Goal: Task Accomplishment & Management: Use online tool/utility

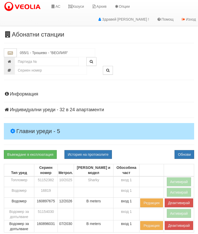
scroll to position [67, 0]
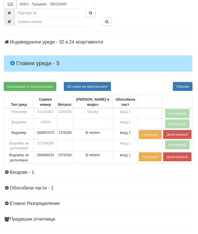
click at [177, 112] on button "Активирай" at bounding box center [179, 114] width 24 height 9
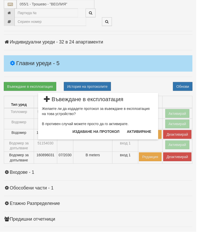
click at [101, 134] on button "Издаване на протокол" at bounding box center [97, 133] width 54 height 8
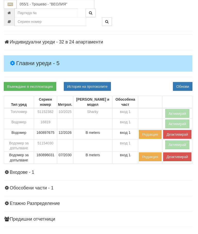
click at [149, 79] on div "Информация Параметри Брой Апартаменти: 24 Ползватели 07/2025 67 % 0 % 53" at bounding box center [99, 139] width 190 height 242
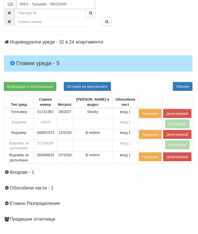
click at [49, 1] on input "055/1 - Трошево - "ВЕОЛИЯ"" at bounding box center [56, 4] width 78 height 9
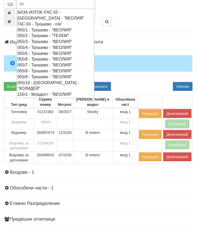
click at [50, 57] on div "055/6 - Трошево - "ВЕОЛИЯ"" at bounding box center [56, 60] width 77 height 6
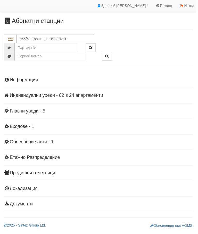
scroll to position [9, 0]
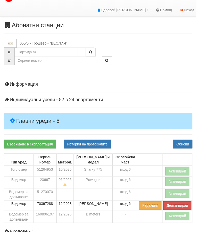
click at [35, 116] on h4 "Главни уреди - 5" at bounding box center [99, 122] width 190 height 16
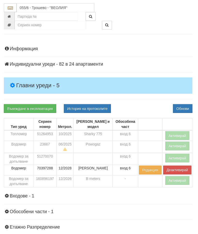
scroll to position [45, 0]
click at [175, 181] on button "Активирай" at bounding box center [179, 182] width 24 height 9
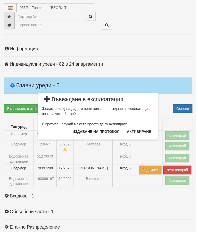
click at [103, 132] on button "Издаване на протокол" at bounding box center [97, 133] width 54 height 8
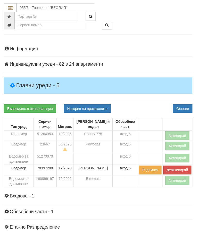
scroll to position [64, 0]
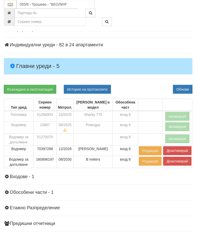
click at [149, 79] on div "Информация Параметри Брой Апартаменти: 24 Ползватели 07/2025 33 % 0 % 57" at bounding box center [99, 143] width 190 height 244
click at [177, 115] on button "Активирай" at bounding box center [179, 117] width 24 height 9
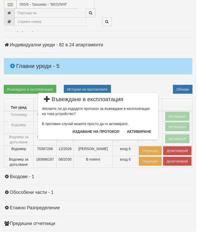
click at [107, 132] on button "Издаване на протокол" at bounding box center [97, 133] width 54 height 8
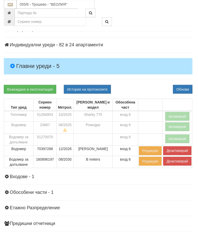
click at [150, 77] on div "Информация Параметри Брой Апартаменти: 24 Ползватели 07/2025 33 % 0 % 57" at bounding box center [99, 143] width 190 height 244
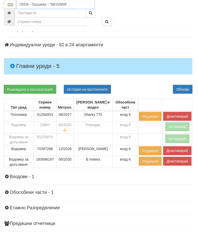
click at [53, 3] on input "055/6 - Трошево - "ВЕОЛИЯ"" at bounding box center [56, 4] width 78 height 9
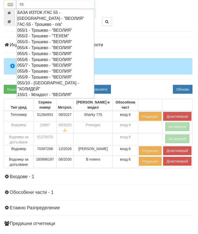
click at [49, 63] on div "055/7 - Трошево - "ВЕОЛИЯ"" at bounding box center [56, 66] width 77 height 6
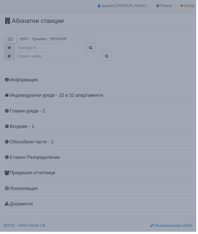
scroll to position [9, 0]
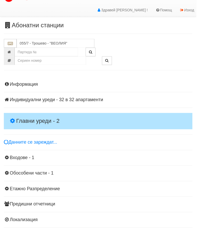
click at [39, 114] on h4 "Главни уреди - 2" at bounding box center [99, 122] width 190 height 16
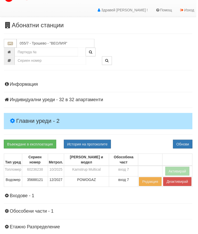
click at [177, 168] on button "Активирай" at bounding box center [179, 172] width 24 height 9
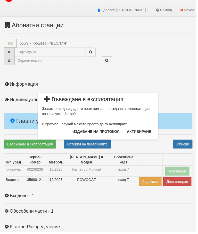
click at [104, 134] on button "Издаване на протокол" at bounding box center [97, 133] width 54 height 8
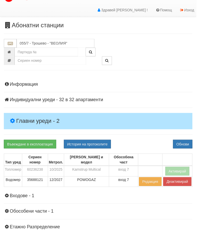
click at [146, 138] on div "Информация Параметри Брой Апартаменти: 32 Ползватели 07/2025 47 % 0 % 90" at bounding box center [99, 180] width 190 height 208
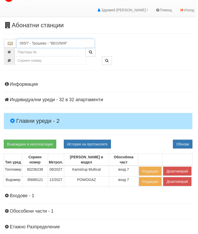
click at [43, 44] on input "055/7 - Трошево - "ВЕОЛИЯ"" at bounding box center [56, 43] width 78 height 9
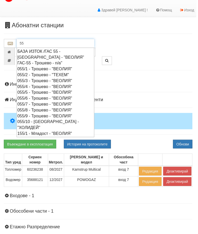
click at [49, 108] on div "055/8 - Трошево - "ВЕОЛИЯ"" at bounding box center [56, 111] width 77 height 6
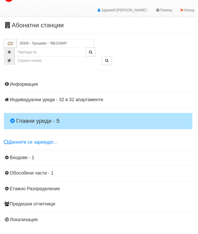
click at [40, 114] on h4 "Главни уреди - 5" at bounding box center [99, 122] width 190 height 16
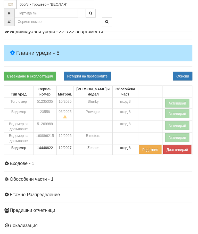
scroll to position [78, 0]
click at [178, 138] on button "Активирай" at bounding box center [179, 138] width 24 height 9
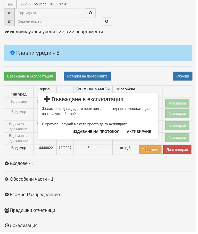
click at [109, 135] on button "Издаване на протокол" at bounding box center [97, 133] width 54 height 8
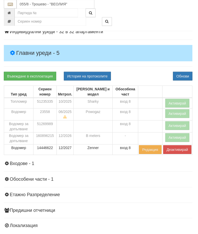
click at [143, 70] on div "Информация Параметри Брой Апартаменти: 32 Ползватели 07/2025 50 % 0 % 73" at bounding box center [99, 129] width 190 height 244
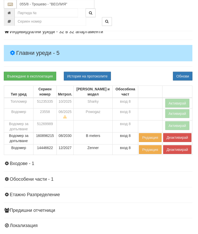
click at [180, 103] on button "Активирай" at bounding box center [179, 104] width 24 height 9
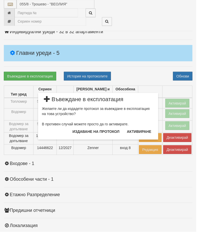
click at [105, 132] on button "Издаване на протокол" at bounding box center [97, 133] width 54 height 8
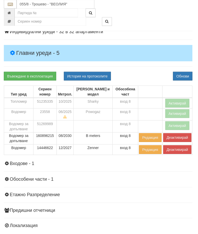
click at [142, 71] on div "Информация Параметри Брой Апартаменти: 32 Ползватели 07/2025 50 % 0 % 73" at bounding box center [99, 129] width 190 height 244
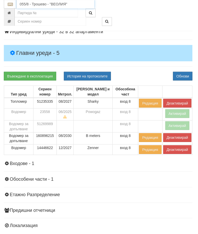
click at [48, 5] on input "055/8 - Трошево - "ВЕОЛИЯ"" at bounding box center [56, 4] width 78 height 9
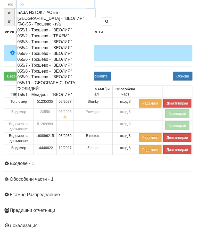
click at [46, 75] on div "055/9 - Трошево - "ВЕОЛИЯ"" at bounding box center [56, 78] width 77 height 6
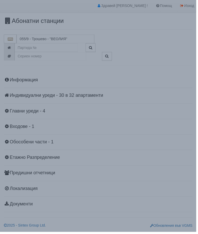
scroll to position [9, 0]
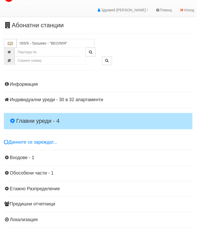
click at [34, 114] on h4 "Главни уреди - 4" at bounding box center [99, 122] width 190 height 16
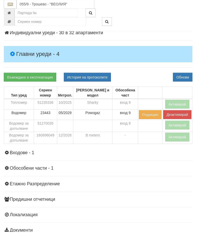
scroll to position [70, 0]
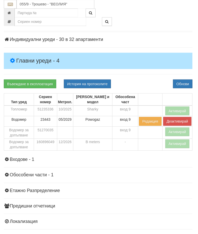
click at [175, 145] on button "Активирай" at bounding box center [179, 145] width 24 height 9
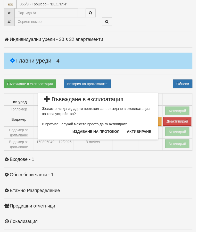
click at [104, 133] on button "Издаване на протокол" at bounding box center [97, 133] width 54 height 8
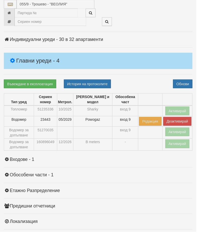
scroll to position [89, 0]
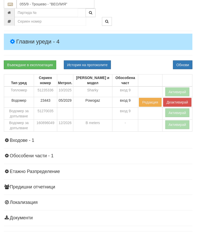
click at [137, 52] on div "Информация Параметри Брой Апартаменти: 32 Ползватели 07/2025 75 % 0 % 78" at bounding box center [99, 112] width 190 height 232
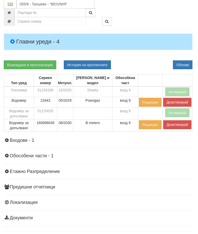
click at [180, 91] on button "Активирай" at bounding box center [179, 92] width 24 height 9
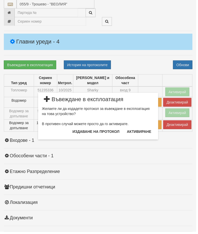
click at [106, 135] on button "Издаване на протокол" at bounding box center [97, 133] width 54 height 8
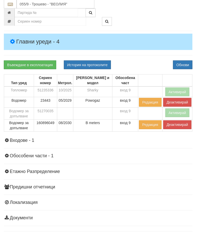
click at [139, 138] on div "Информация Параметри Брой Апартаменти: 32 Ползватели 07/2025 75 % 0 % 78" at bounding box center [99, 112] width 190 height 232
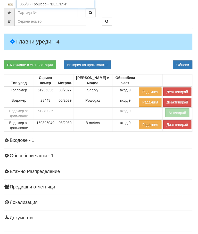
click at [47, 5] on input "055/9 - Трошево - "ВЕОЛИЯ"" at bounding box center [56, 4] width 78 height 9
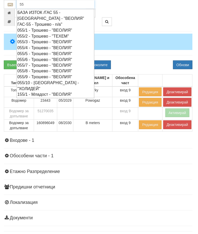
click at [49, 92] on div "155/1 - Младост - "ВЕОЛИЯ"" at bounding box center [56, 95] width 77 height 6
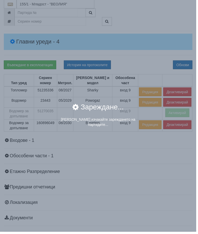
click at [47, 5] on div "× Зареждане... Моля изчакайте зареждането на партидите..." at bounding box center [98, 66] width 193 height 132
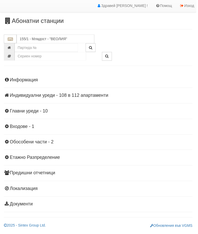
scroll to position [9, 0]
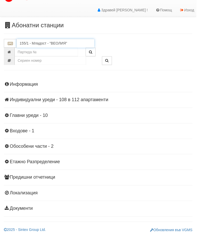
click at [46, 45] on input "155/1 - Младост - "ВЕОЛИЯ"" at bounding box center [56, 43] width 78 height 9
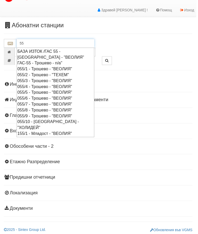
click at [46, 120] on div "055/10 - Трошево - "ХОЛИДЕЙ"" at bounding box center [56, 126] width 77 height 12
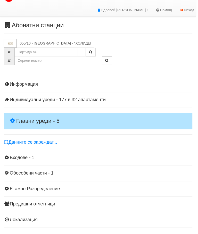
click at [38, 116] on h4 "Главни уреди - 5" at bounding box center [99, 122] width 190 height 16
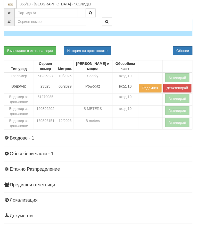
scroll to position [103, 0]
click at [176, 123] on button "Активирай" at bounding box center [179, 123] width 24 height 9
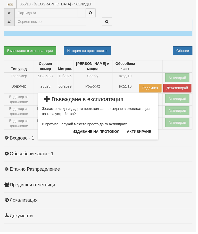
click at [109, 133] on button "Издаване на протокол" at bounding box center [97, 133] width 54 height 8
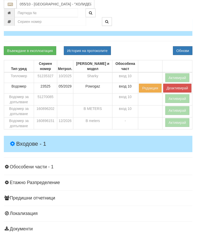
click at [141, 140] on h4 "Входове - 1" at bounding box center [99, 145] width 190 height 16
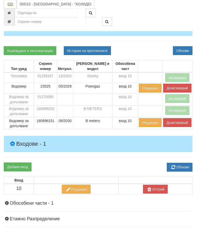
click at [181, 75] on button "Активирай" at bounding box center [179, 78] width 24 height 9
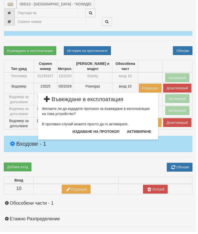
click at [107, 132] on button "Издаване на протокол" at bounding box center [97, 133] width 54 height 8
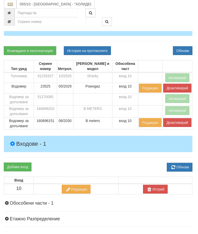
click at [144, 45] on div "Информация Параметри Брой Апартаменти: 32 Ползватели 07/2025 56 % 0 % 62" at bounding box center [99, 129] width 190 height 294
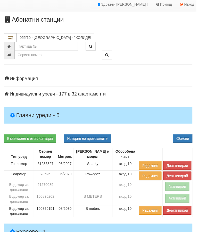
scroll to position [15, 0]
click at [49, 37] on input "055/10 - Трошево - "ХОЛИДЕЙ"" at bounding box center [56, 37] width 78 height 9
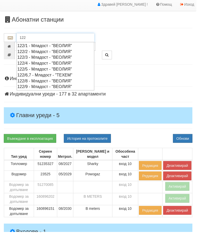
click at [45, 51] on div "122/2 - Младост - "ВЕОЛИЯ"" at bounding box center [56, 52] width 77 height 6
type input "122/2 - Младост - "ВЕОЛИЯ""
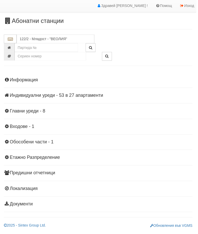
scroll to position [9, 0]
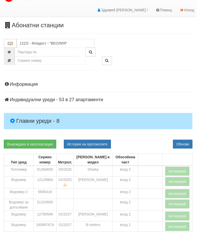
click at [39, 116] on h4 "Главни уреди - 8" at bounding box center [99, 122] width 190 height 16
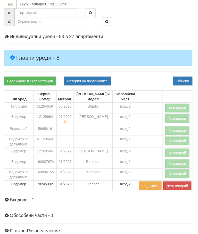
scroll to position [74, 0]
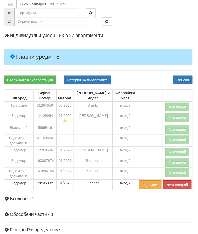
click at [175, 174] on button "Активирай" at bounding box center [179, 174] width 24 height 9
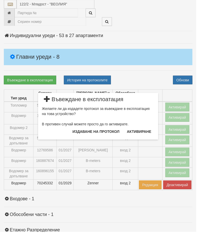
click at [99, 130] on button "Издаване на протокол" at bounding box center [97, 133] width 54 height 8
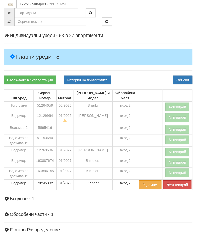
scroll to position [93, 0]
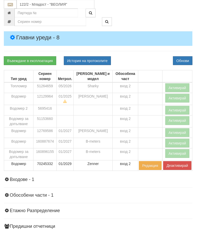
click at [141, 53] on div "Информация Параметри Брой Апартаменти: 27 Ползватели 07/2025 70 % 0 % 60" at bounding box center [99, 130] width 190 height 276
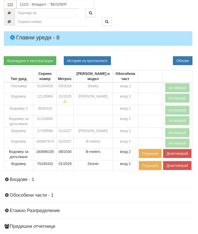
click at [181, 88] on button "Активирай" at bounding box center [179, 88] width 24 height 9
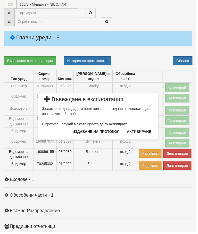
click at [108, 130] on button "Издаване на протокол" at bounding box center [97, 133] width 54 height 8
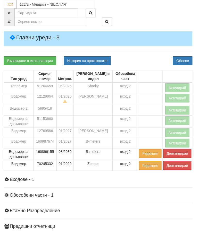
click at [148, 54] on div "Информация Параметри Брой Апартаменти: 27 Ползватели 07/2025 70 % 0 % 60" at bounding box center [99, 130] width 190 height 276
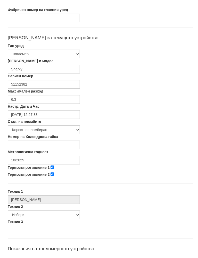
scroll to position [88, 0]
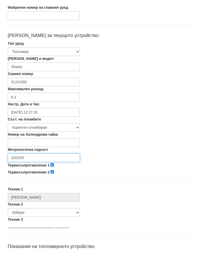
click at [42, 159] on input "10/2025" at bounding box center [44, 163] width 72 height 9
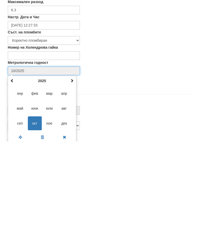
click at [74, 170] on th at bounding box center [72, 174] width 6 height 8
click at [66, 194] on span "авг" at bounding box center [64, 201] width 14 height 14
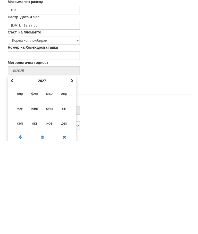
type input "08/2027"
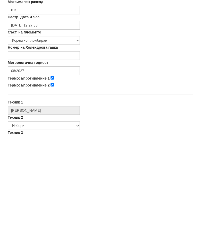
scroll to position [180, 0]
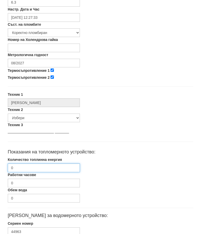
click at [47, 170] on input "0" at bounding box center [44, 167] width 72 height 9
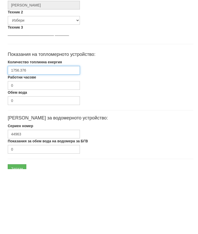
scroll to position [221, 0]
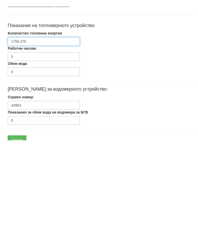
type input "1756.376"
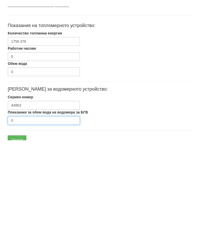
click at [27, 210] on input "0" at bounding box center [44, 214] width 72 height 9
type input "3"
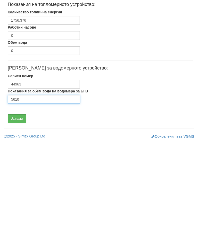
type input "5610"
click at [22, 208] on input "Запази" at bounding box center [17, 212] width 19 height 9
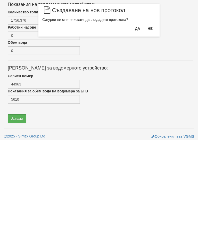
scroll to position [244, 0]
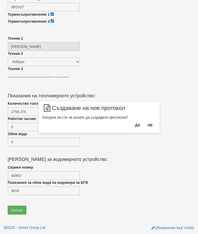
click at [138, 124] on button "Да" at bounding box center [137, 125] width 11 height 8
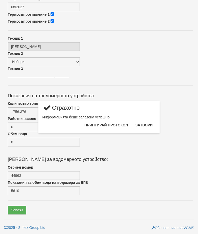
click at [147, 124] on button "Затвори" at bounding box center [143, 125] width 23 height 8
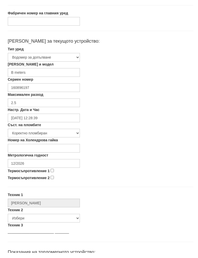
scroll to position [83, 0]
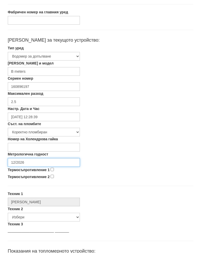
click at [39, 163] on input "12/2026" at bounding box center [44, 167] width 72 height 9
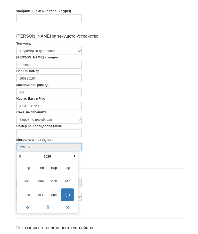
scroll to position [86, 0]
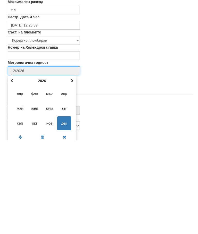
click at [73, 172] on span at bounding box center [72, 174] width 4 height 4
click at [76, 169] on div "декември 2027 пн вт ср чт пт сб нд 29 30 1 2 3 4 5 6 7 8 9 10 11 12 13 14 15 16…" at bounding box center [42, 203] width 68 height 68
click at [72, 171] on th at bounding box center [72, 175] width 6 height 8
click at [74, 171] on th at bounding box center [72, 175] width 6 height 8
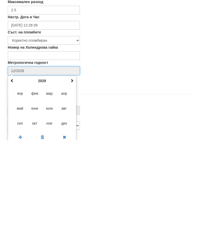
click at [76, 169] on div "декември 2029 пн вт ср чт пт сб нд 26 27 28 29 30 1 2 3 4 5 6 7 8 9 10 11 12 13…" at bounding box center [42, 203] width 68 height 68
click at [73, 172] on span at bounding box center [72, 174] width 4 height 4
click at [66, 195] on span "авг" at bounding box center [64, 202] width 14 height 14
type input "08/2030"
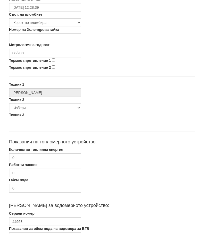
scroll to position [225, 0]
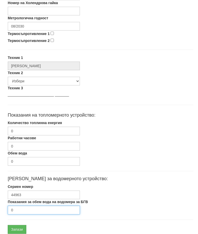
click at [32, 212] on input "0" at bounding box center [44, 210] width 72 height 9
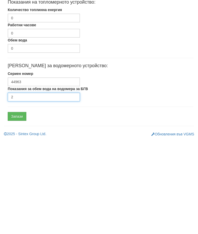
type input "2"
click at [22, 206] on input "Запази" at bounding box center [17, 210] width 19 height 9
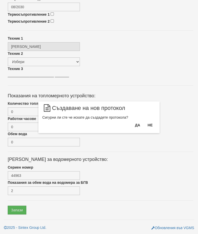
click at [135, 126] on button "Да" at bounding box center [137, 125] width 11 height 8
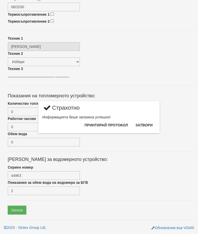
click at [146, 126] on button "Затвори" at bounding box center [143, 125] width 23 height 8
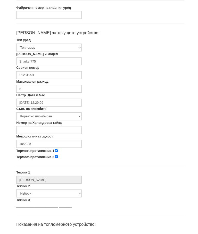
scroll to position [88, 0]
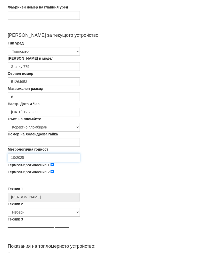
click at [39, 159] on input "10/2025" at bounding box center [44, 163] width 72 height 9
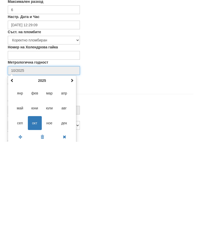
click at [73, 171] on span at bounding box center [72, 173] width 4 height 4
click at [66, 194] on span "авг" at bounding box center [64, 201] width 14 height 14
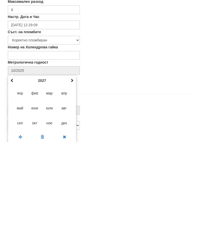
type input "08/2027"
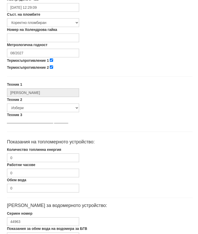
scroll to position [225, 1]
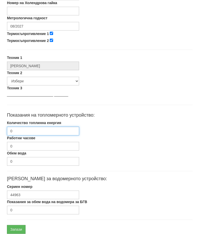
click at [39, 129] on input "0" at bounding box center [43, 131] width 72 height 9
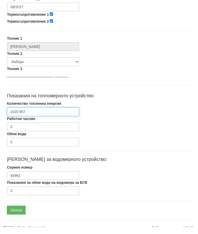
scroll to position [244, 1]
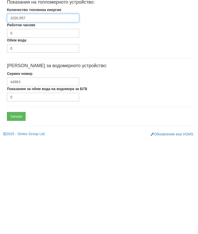
type input "1020.957"
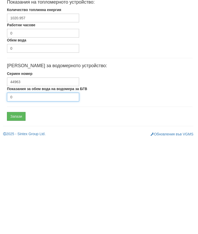
click at [40, 186] on input "0" at bounding box center [43, 190] width 72 height 9
type input "340"
click at [18, 206] on input "Запази" at bounding box center [16, 210] width 19 height 9
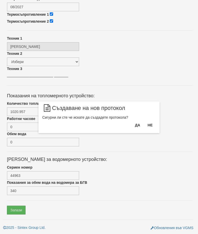
click at [135, 123] on button "Да" at bounding box center [137, 125] width 11 height 8
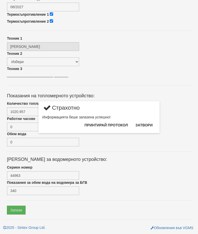
click at [145, 125] on button "Затвори" at bounding box center [143, 125] width 23 height 8
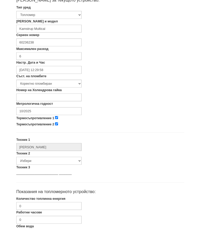
scroll to position [123, 0]
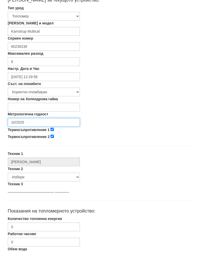
click at [47, 123] on input "10/2025" at bounding box center [44, 127] width 72 height 9
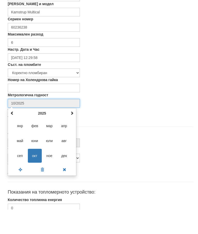
click at [75, 134] on th at bounding box center [72, 138] width 6 height 8
click at [74, 134] on th at bounding box center [72, 138] width 6 height 8
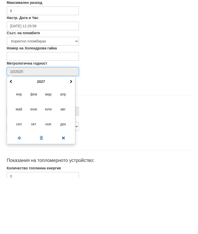
click at [65, 158] on span "авг" at bounding box center [63, 165] width 14 height 14
type input "08/2027"
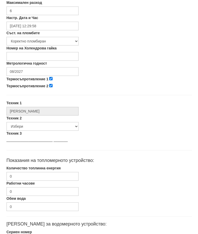
scroll to position [179, 1]
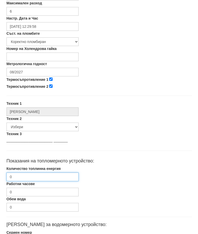
click at [41, 180] on input "0" at bounding box center [43, 176] width 72 height 9
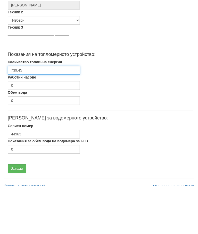
scroll to position [238, 0]
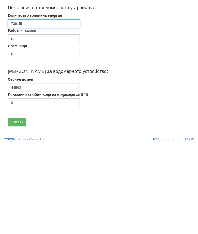
type input "739.45"
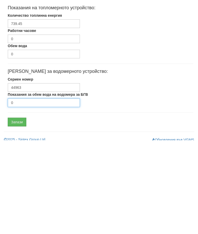
click at [35, 192] on input "0" at bounding box center [44, 196] width 72 height 9
type input "3700"
click at [21, 211] on input "Запази" at bounding box center [17, 215] width 19 height 9
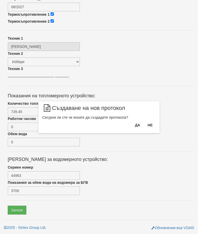
click at [136, 125] on button "Да" at bounding box center [137, 125] width 11 height 8
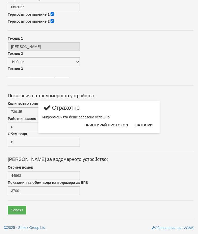
click at [147, 126] on button "Затвори" at bounding box center [143, 125] width 23 height 8
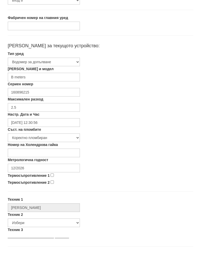
scroll to position [81, 0]
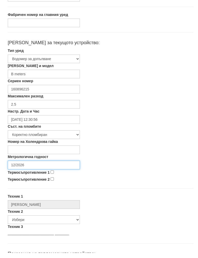
click at [42, 166] on input "12/2026" at bounding box center [44, 170] width 72 height 9
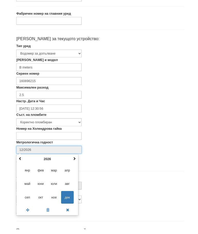
scroll to position [86, 0]
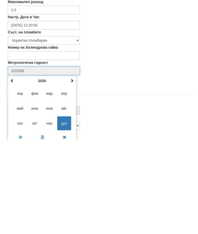
click at [72, 172] on span at bounding box center [72, 174] width 4 height 4
click at [71, 172] on span at bounding box center [72, 174] width 4 height 4
click at [74, 171] on th at bounding box center [72, 175] width 6 height 8
click at [73, 172] on span at bounding box center [72, 174] width 4 height 4
click at [68, 195] on span "авг" at bounding box center [64, 202] width 14 height 14
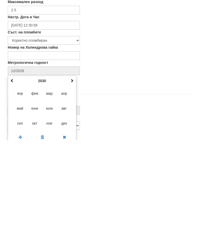
type input "08/2030"
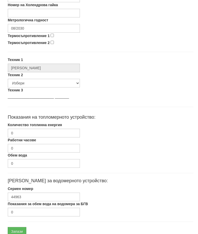
scroll to position [244, 0]
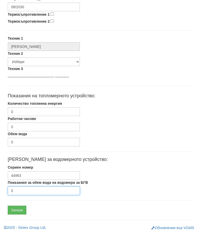
click at [26, 193] on input "0" at bounding box center [44, 190] width 72 height 9
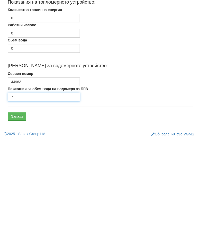
type input "7"
click at [19, 206] on input "Запази" at bounding box center [17, 210] width 19 height 9
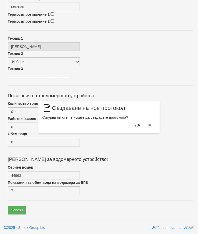
click at [135, 123] on button "Да" at bounding box center [137, 125] width 11 height 8
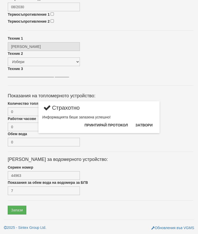
click at [145, 124] on button "Затвори" at bounding box center [143, 125] width 23 height 8
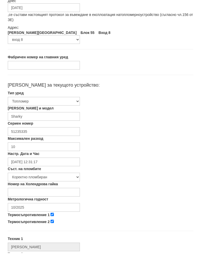
scroll to position [39, 0]
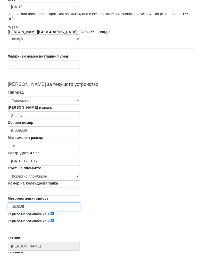
click at [41, 208] on input "10/2025" at bounding box center [44, 212] width 72 height 9
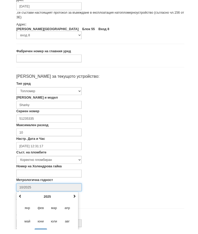
scroll to position [86, 0]
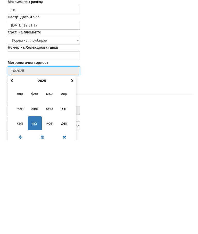
click at [75, 169] on div "[DATE] пн вт ср чт пт сб нд 29 30 1 2 3 4 5 6 7 8 9 10 11 12 13 14 15 16 17 18 …" at bounding box center [42, 203] width 68 height 68
click at [72, 172] on span at bounding box center [72, 174] width 4 height 4
click at [74, 171] on th at bounding box center [72, 175] width 6 height 8
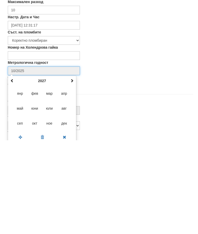
click at [67, 195] on span "авг" at bounding box center [64, 202] width 14 height 14
type input "08/2027"
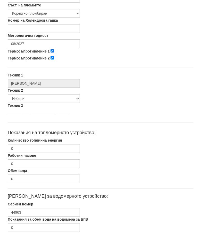
scroll to position [207, 1]
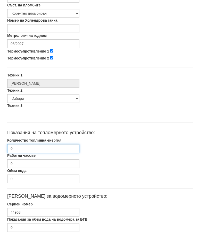
click at [39, 147] on input "0" at bounding box center [43, 148] width 72 height 9
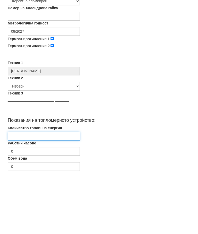
scroll to position [163, 2]
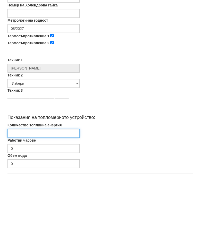
type input "1"
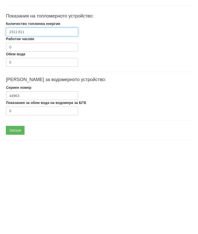
scroll to position [243, 2]
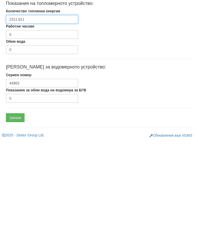
type input "2311.811"
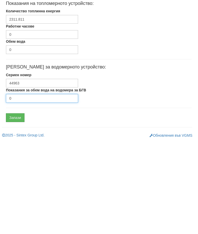
click at [30, 188] on input "0" at bounding box center [42, 192] width 72 height 9
type input "1780"
click at [17, 207] on input "Запази" at bounding box center [15, 211] width 19 height 9
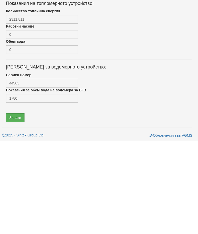
scroll to position [244, 2]
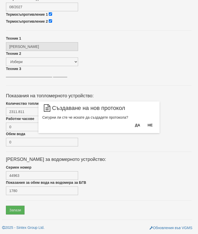
click at [135, 127] on button "Да" at bounding box center [137, 125] width 11 height 8
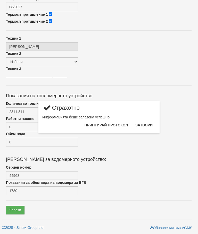
click at [147, 126] on button "Затвори" at bounding box center [143, 125] width 23 height 8
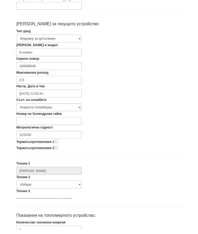
scroll to position [100, 0]
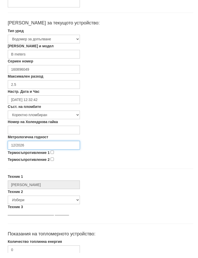
click at [43, 146] on input "12/2026" at bounding box center [44, 150] width 72 height 9
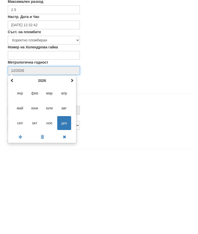
click at [71, 159] on span at bounding box center [72, 161] width 4 height 4
click at [70, 157] on th at bounding box center [72, 161] width 6 height 8
click at [72, 159] on span at bounding box center [72, 161] width 4 height 4
click at [73, 159] on span at bounding box center [72, 161] width 4 height 4
click at [65, 181] on span "авг" at bounding box center [64, 188] width 14 height 14
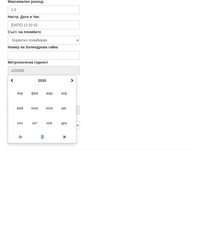
type input "08/2030"
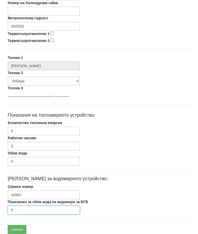
click at [30, 209] on input "0" at bounding box center [44, 210] width 72 height 9
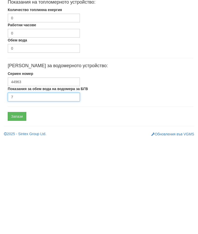
type input "7"
click at [22, 206] on input "Запази" at bounding box center [17, 210] width 19 height 9
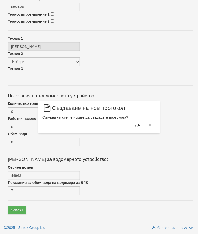
click at [135, 127] on button "Да" at bounding box center [137, 125] width 11 height 8
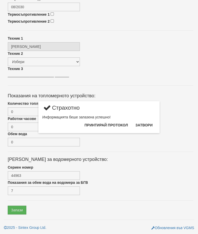
click at [145, 126] on button "Затвори" at bounding box center [143, 125] width 23 height 8
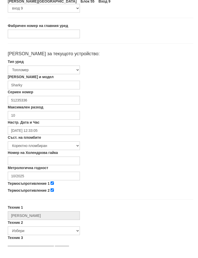
scroll to position [70, 0]
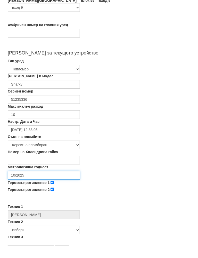
click at [41, 177] on input "10/2025" at bounding box center [44, 181] width 72 height 9
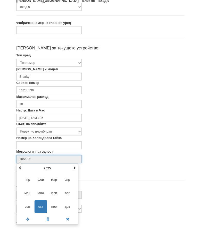
scroll to position [86, 0]
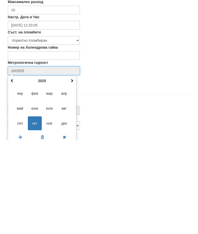
click at [74, 171] on th at bounding box center [72, 175] width 6 height 8
click at [72, 172] on span at bounding box center [72, 174] width 4 height 4
click at [65, 195] on span "авг" at bounding box center [64, 202] width 14 height 14
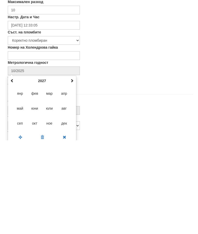
type input "08/2027"
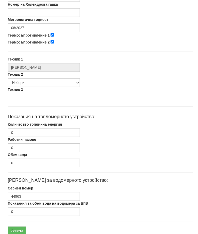
scroll to position [224, 0]
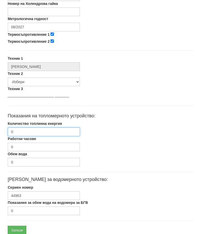
click at [40, 132] on input "0" at bounding box center [44, 132] width 72 height 9
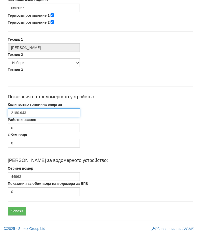
scroll to position [244, 1]
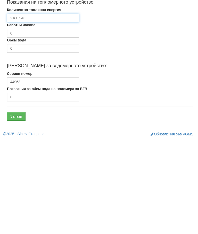
type input "2180.943"
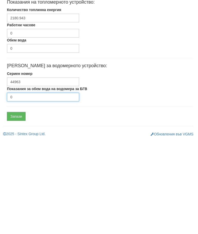
click at [32, 186] on input "0" at bounding box center [43, 190] width 72 height 9
type input "8938"
click at [18, 206] on input "Запази" at bounding box center [16, 210] width 19 height 9
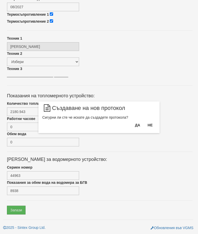
click at [136, 126] on button "Да" at bounding box center [137, 125] width 11 height 8
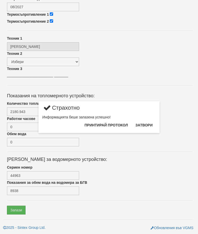
click at [148, 124] on button "Затвори" at bounding box center [143, 125] width 23 height 8
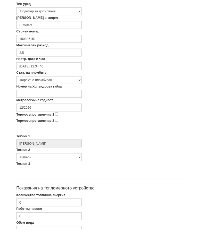
scroll to position [127, 0]
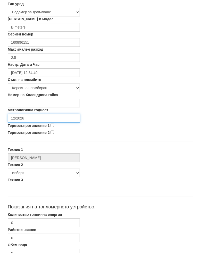
click at [46, 119] on input "12/2026" at bounding box center [44, 123] width 72 height 9
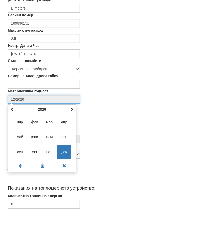
click at [73, 132] on span at bounding box center [72, 134] width 4 height 4
click at [75, 129] on div "[DATE] пн вт ср чт пт сб нд 29 30 1 2 3 4 5 6 7 8 9 10 11 12 13 14 15 16 17 18 …" at bounding box center [42, 163] width 68 height 68
click at [75, 129] on div "декември 2027 пн вт ср чт пт сб нд 29 30 1 2 3 4 5 6 7 8 9 10 11 12 13 14 15 16…" at bounding box center [42, 163] width 68 height 68
click at [76, 129] on div "декември 2027 пн вт ср чт пт сб нд 29 30 1 2 3 4 5 6 7 8 9 10 11 12 13 14 15 16…" at bounding box center [42, 163] width 68 height 68
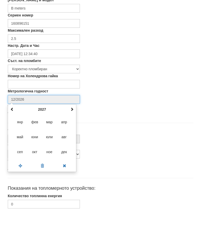
click at [71, 132] on span at bounding box center [72, 134] width 4 height 4
click at [72, 132] on span at bounding box center [72, 134] width 4 height 4
click at [71, 132] on span at bounding box center [72, 134] width 4 height 4
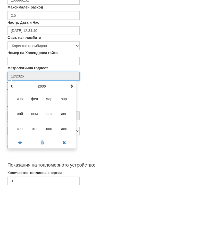
click at [64, 154] on span "авг" at bounding box center [64, 161] width 14 height 14
type input "08/2030"
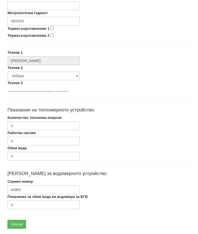
scroll to position [244, 0]
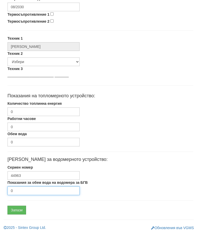
click at [41, 191] on input "0" at bounding box center [43, 190] width 72 height 9
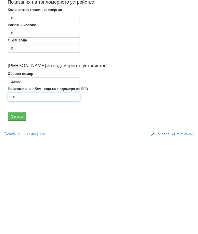
type input "10"
click at [21, 206] on input "Запази" at bounding box center [17, 210] width 19 height 9
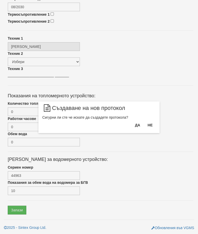
click at [134, 125] on button "Да" at bounding box center [137, 125] width 11 height 8
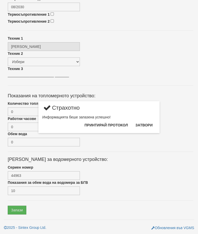
click at [148, 124] on button "Затвори" at bounding box center [143, 125] width 23 height 8
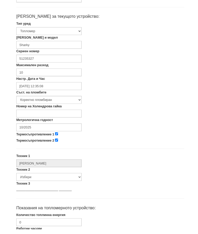
scroll to position [107, 0]
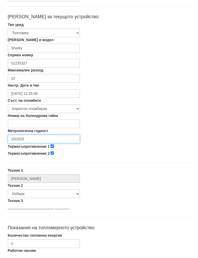
click at [41, 140] on input "10/2025" at bounding box center [44, 144] width 72 height 9
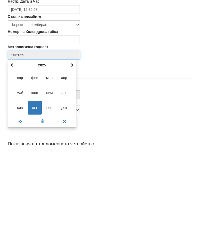
click at [73, 152] on span at bounding box center [72, 154] width 4 height 4
click at [74, 151] on th at bounding box center [72, 155] width 6 height 8
click at [67, 175] on span "авг" at bounding box center [64, 182] width 14 height 14
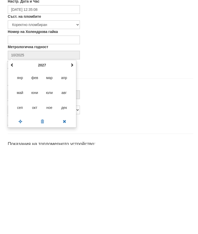
type input "08/2027"
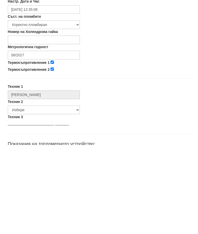
scroll to position [196, 0]
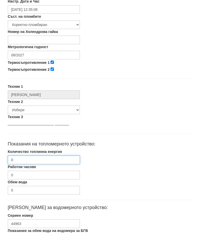
click at [38, 159] on input "0" at bounding box center [44, 160] width 72 height 9
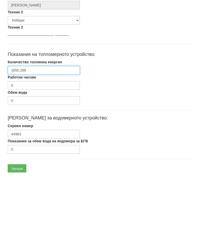
scroll to position [224, 0]
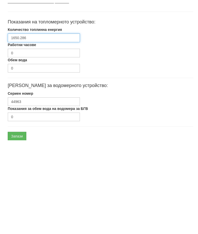
type input "1650.286"
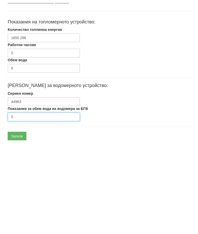
click at [27, 206] on input "0" at bounding box center [44, 210] width 72 height 9
type input "6418"
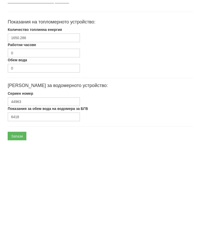
click at [21, 225] on input "Запази" at bounding box center [17, 229] width 19 height 9
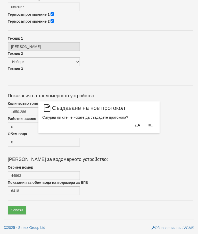
click at [136, 124] on button "Да" at bounding box center [137, 125] width 11 height 8
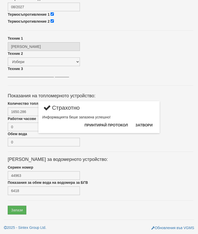
click at [147, 124] on button "Затвори" at bounding box center [143, 125] width 23 height 8
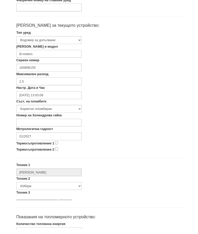
scroll to position [95, 0]
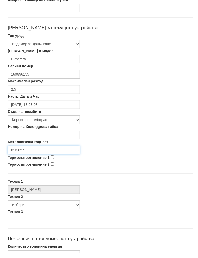
click at [42, 151] on input "01/2027" at bounding box center [44, 155] width 72 height 9
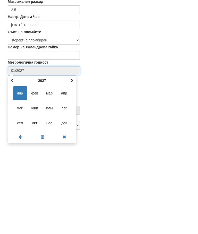
click at [72, 163] on span at bounding box center [72, 165] width 4 height 4
click at [74, 162] on th at bounding box center [72, 166] width 6 height 8
click at [69, 186] on span "авг" at bounding box center [64, 193] width 14 height 14
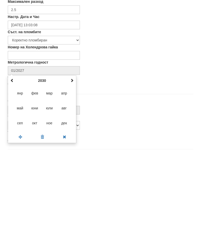
type input "08/2030"
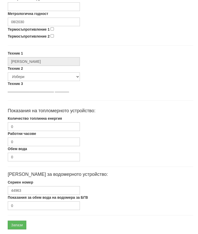
scroll to position [244, 0]
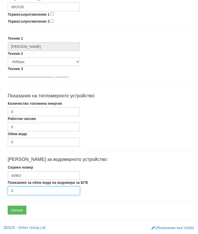
click at [25, 191] on input "0" at bounding box center [44, 190] width 72 height 9
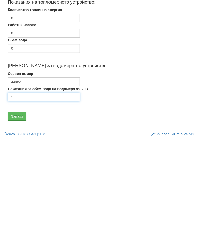
type input "1"
click at [23, 206] on input "Запази" at bounding box center [17, 210] width 19 height 9
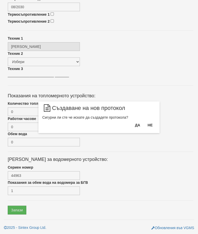
click at [136, 127] on button "Да" at bounding box center [137, 125] width 11 height 8
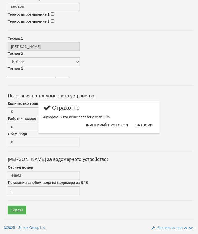
click at [146, 123] on button "Затвори" at bounding box center [143, 125] width 23 height 8
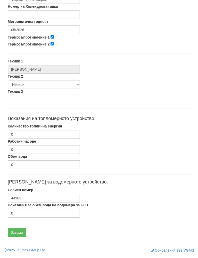
scroll to position [220, 0]
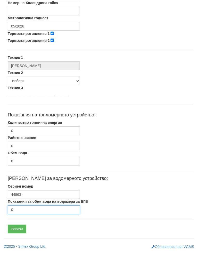
click at [31, 213] on input "0" at bounding box center [44, 215] width 72 height 9
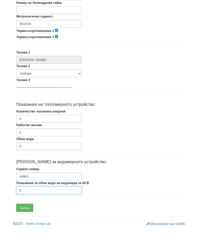
scroll to position [244, 0]
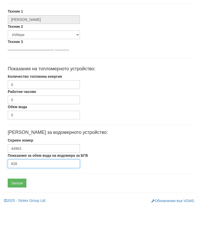
type input "828"
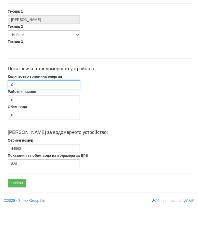
click at [39, 107] on input "0" at bounding box center [44, 111] width 72 height 9
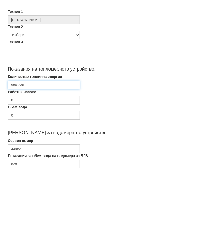
scroll to position [205, 0]
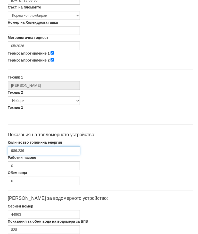
type input "986.236"
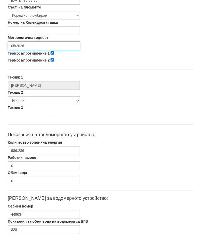
click at [45, 45] on input "05/2026" at bounding box center [44, 45] width 72 height 9
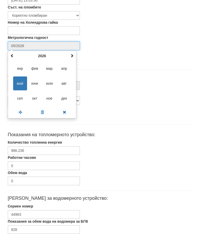
click at [73, 54] on span at bounding box center [72, 56] width 4 height 4
click at [72, 54] on span at bounding box center [72, 56] width 4 height 4
click at [15, 53] on th at bounding box center [12, 56] width 6 height 8
click at [65, 68] on span "апр" at bounding box center [64, 69] width 14 height 14
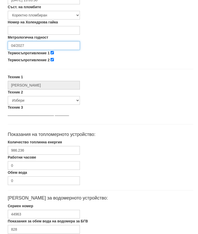
click at [45, 44] on input "04/2027" at bounding box center [44, 45] width 72 height 9
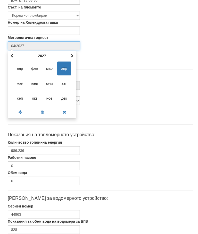
click at [65, 85] on span "авг" at bounding box center [64, 83] width 14 height 14
type input "08/2027"
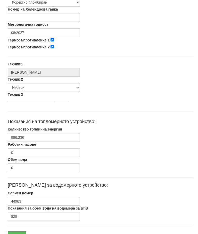
scroll to position [225, 0]
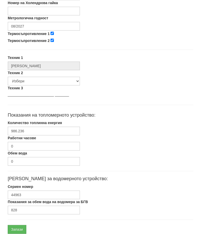
click at [20, 231] on input "Запази" at bounding box center [17, 229] width 19 height 9
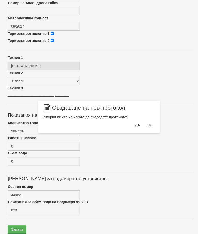
click at [133, 126] on button "Да" at bounding box center [137, 125] width 11 height 8
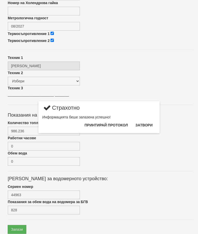
click at [147, 124] on button "Затвори" at bounding box center [143, 125] width 23 height 8
